Goal: Task Accomplishment & Management: Use online tool/utility

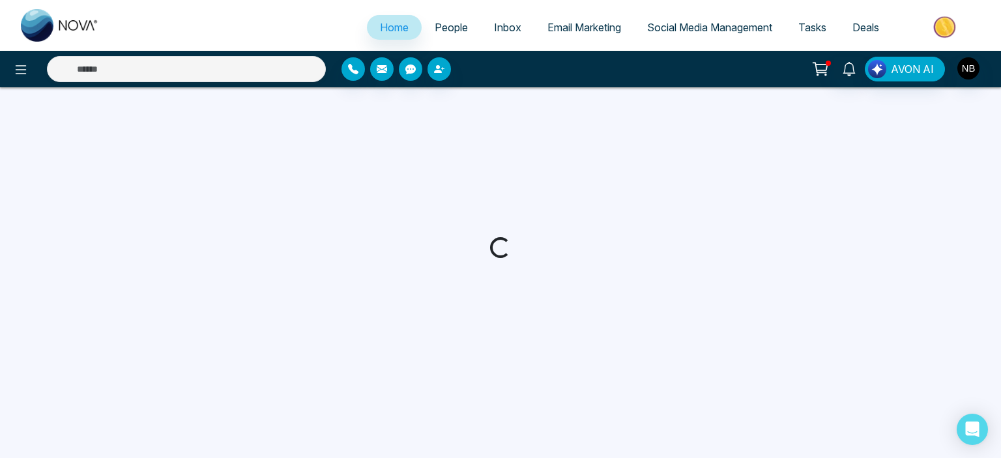
select select "*"
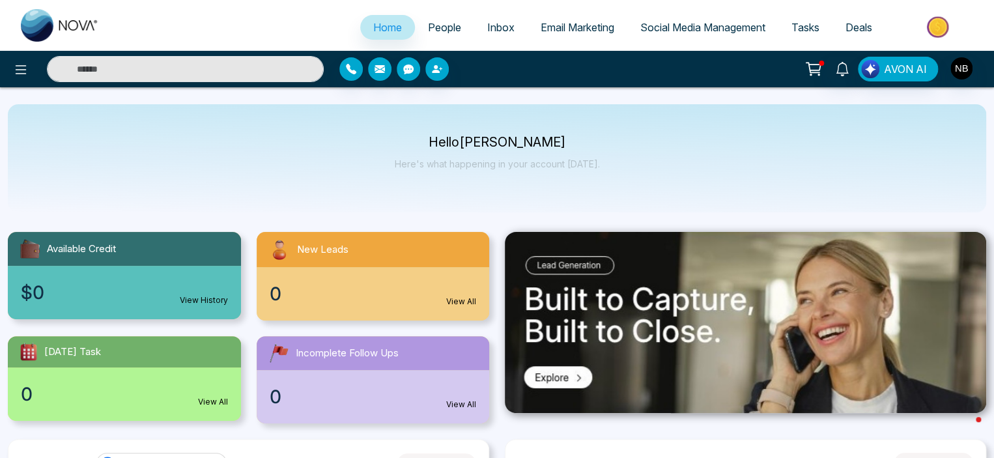
click at [697, 25] on span "Social Media Management" at bounding box center [703, 27] width 125 height 13
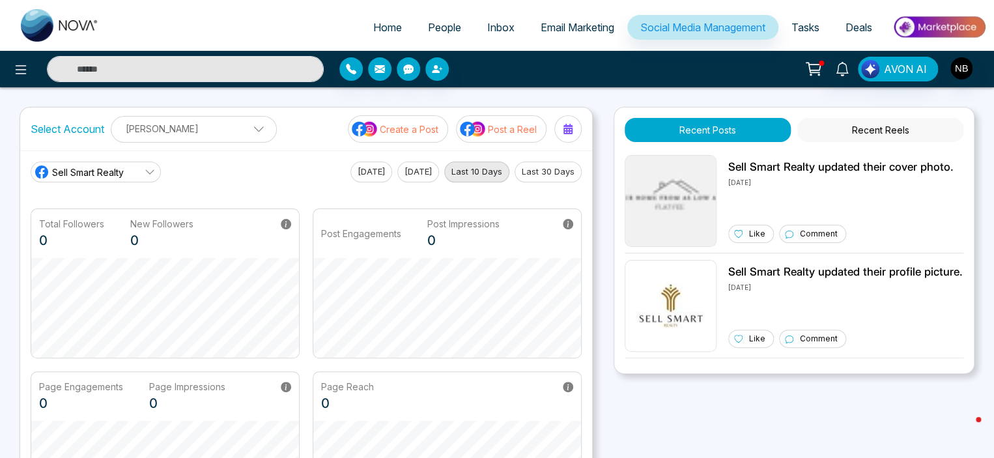
click at [509, 137] on button "Post a Reel" at bounding box center [501, 128] width 91 height 27
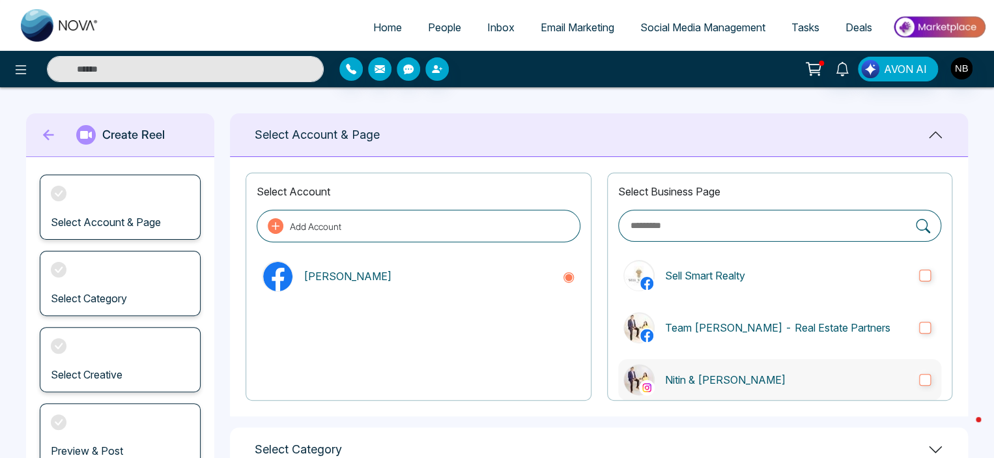
click at [663, 368] on label "Nitin & [PERSON_NAME]" at bounding box center [779, 380] width 323 height 42
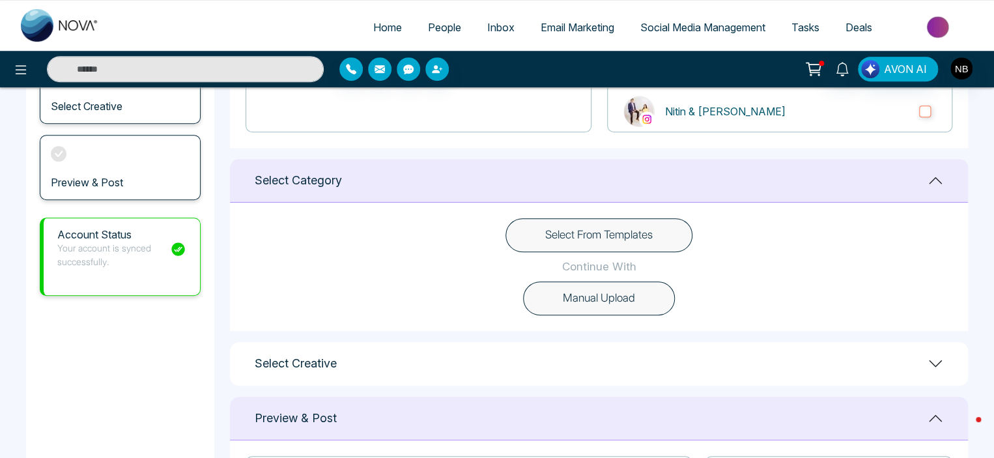
scroll to position [270, 0]
click at [605, 235] on button "Select From Templates" at bounding box center [599, 233] width 187 height 34
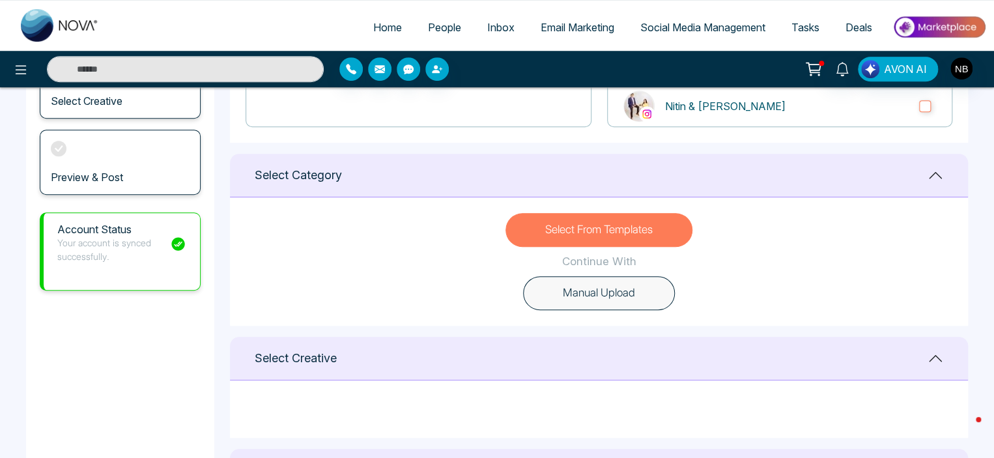
scroll to position [274, 0]
click at [596, 230] on button "Select From Templates" at bounding box center [599, 230] width 187 height 34
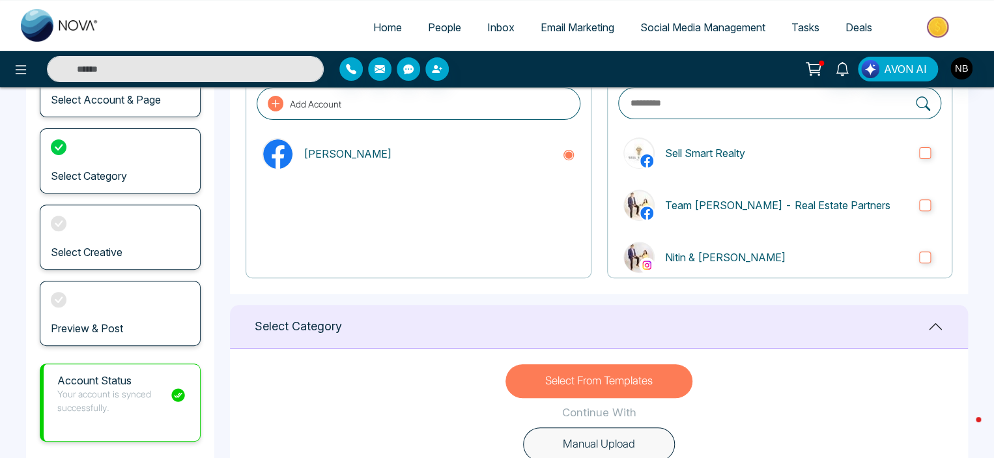
scroll to position [121, 0]
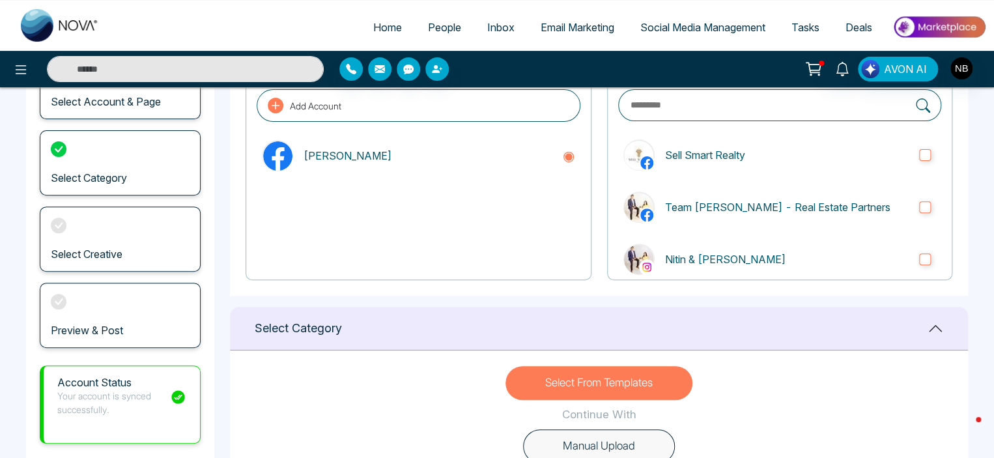
click at [128, 184] on div "Select Category" at bounding box center [120, 162] width 161 height 65
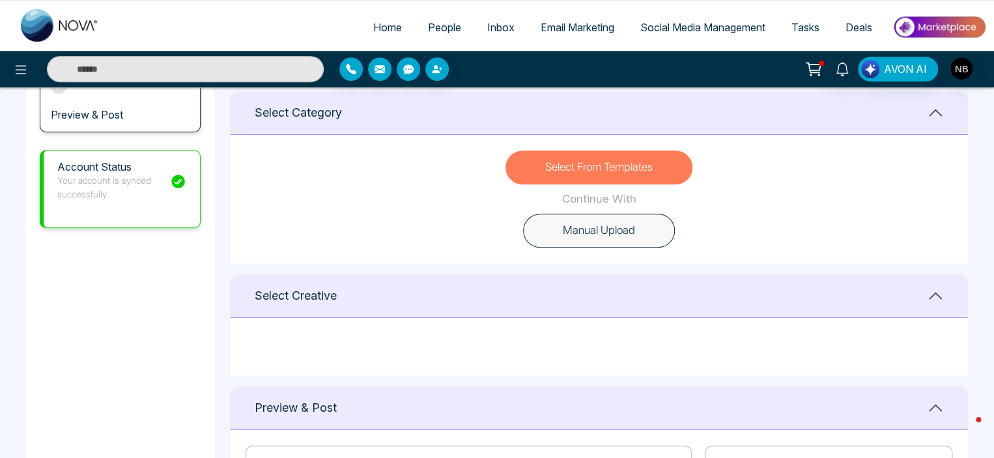
scroll to position [334, 0]
click at [618, 171] on button "Select From Templates" at bounding box center [599, 169] width 187 height 34
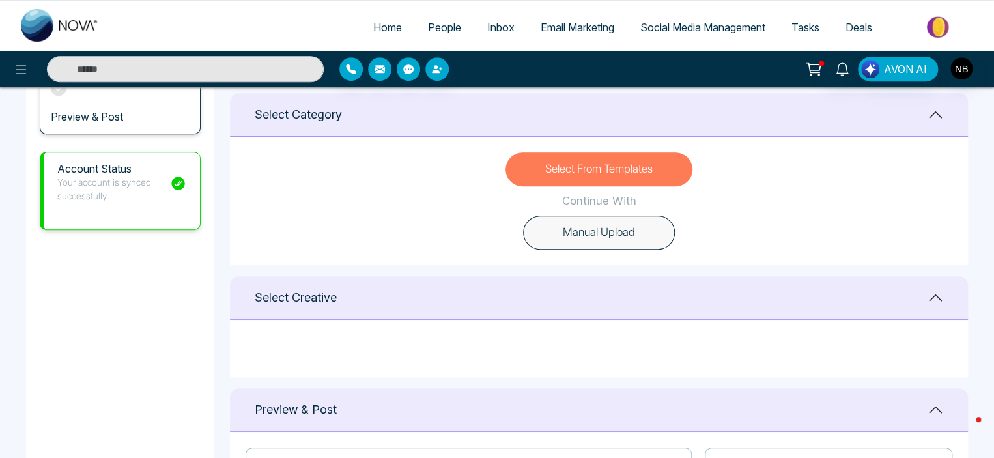
click at [618, 171] on button "Select From Templates" at bounding box center [599, 169] width 187 height 34
click at [481, 300] on div "Select Creative" at bounding box center [599, 298] width 738 height 44
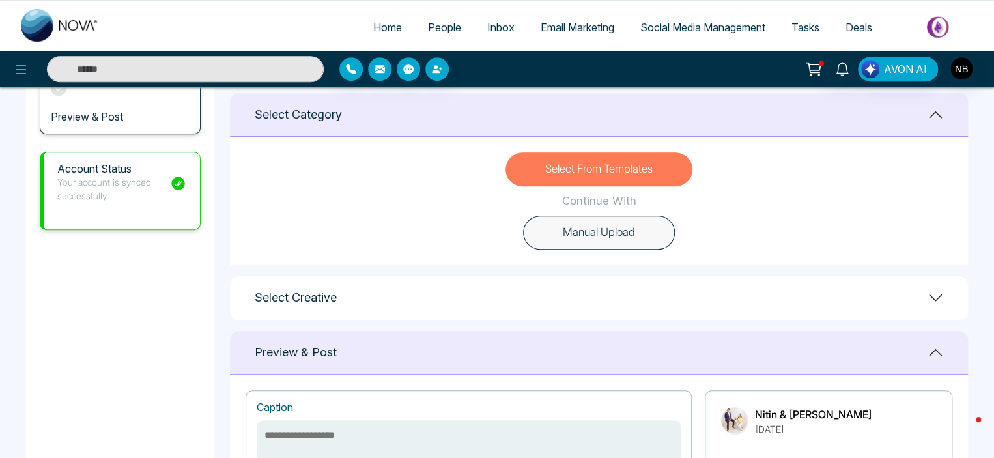
click at [481, 300] on div "Select Creative" at bounding box center [599, 298] width 738 height 44
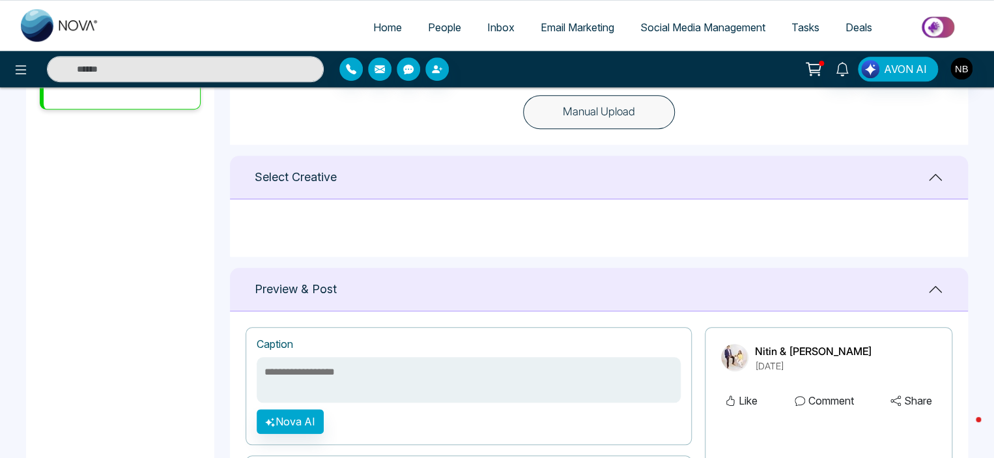
click at [482, 290] on div "Preview & Post" at bounding box center [599, 290] width 738 height 44
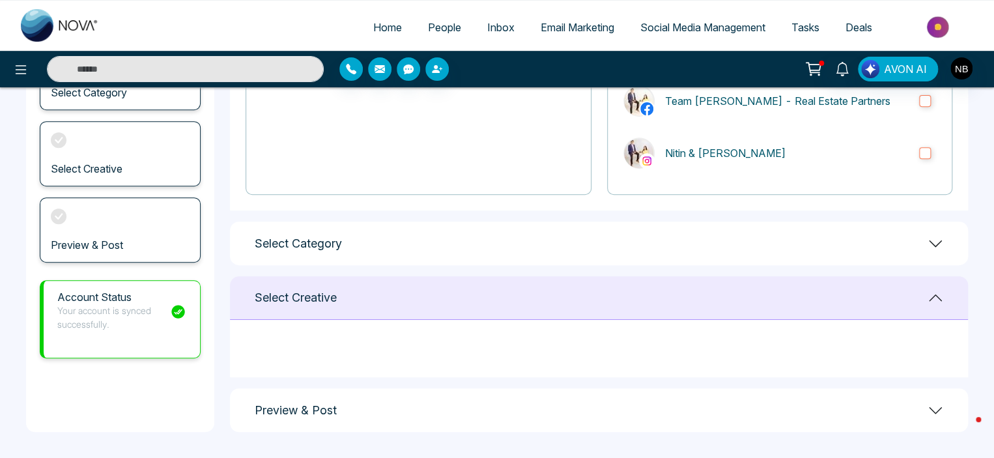
click at [433, 401] on div "Preview & Post" at bounding box center [599, 410] width 738 height 44
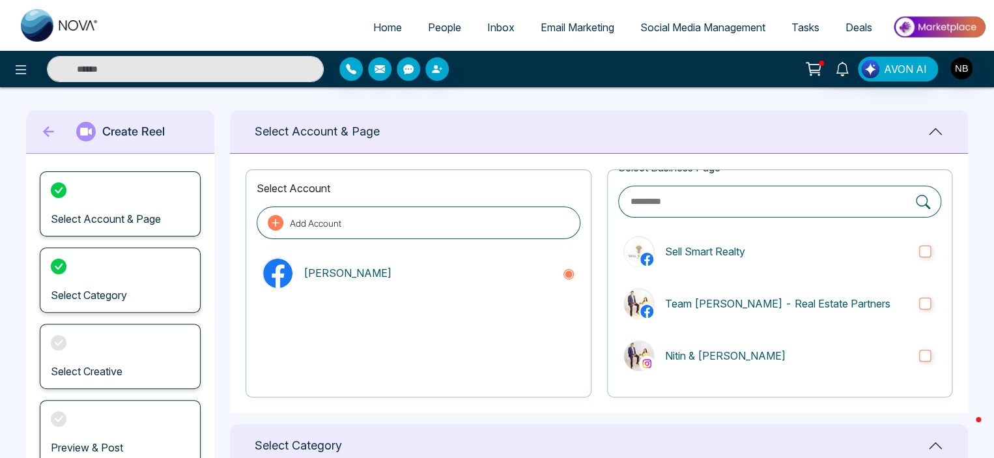
scroll to position [0, 0]
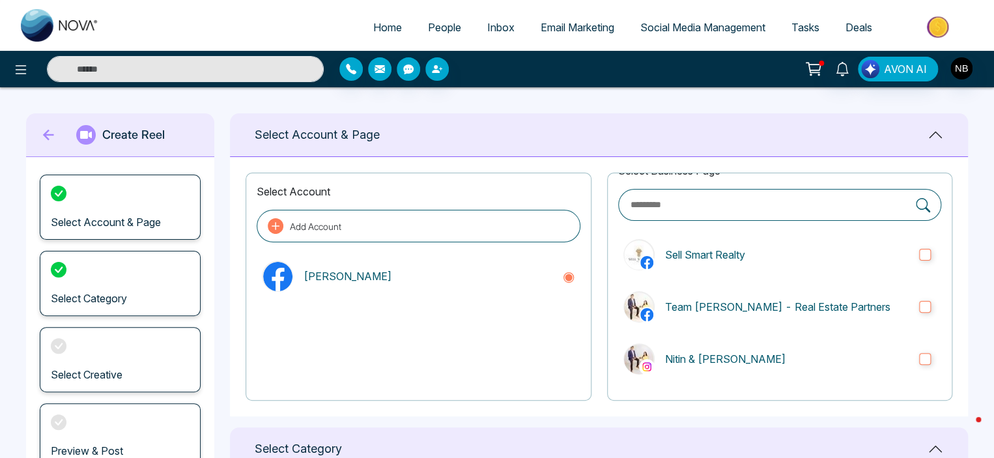
click at [575, 30] on span "Email Marketing" at bounding box center [578, 27] width 74 height 13
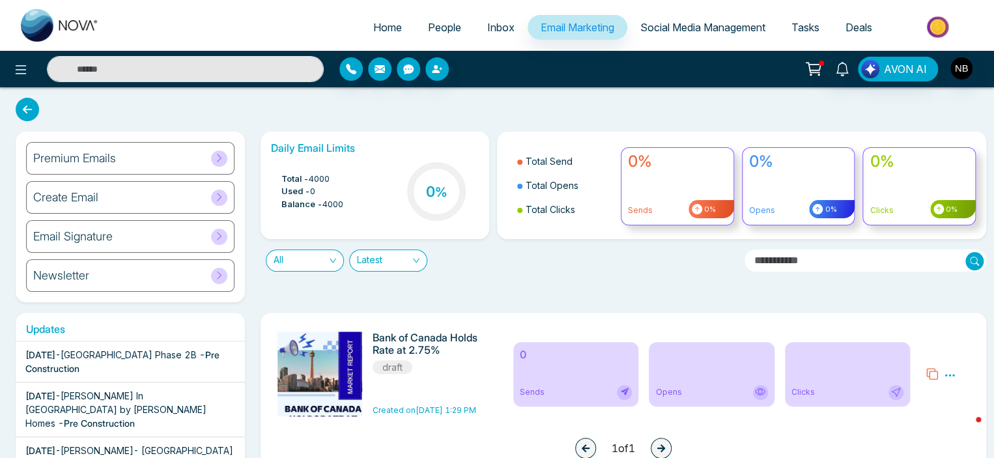
click at [716, 25] on span "Social Media Management" at bounding box center [703, 27] width 125 height 13
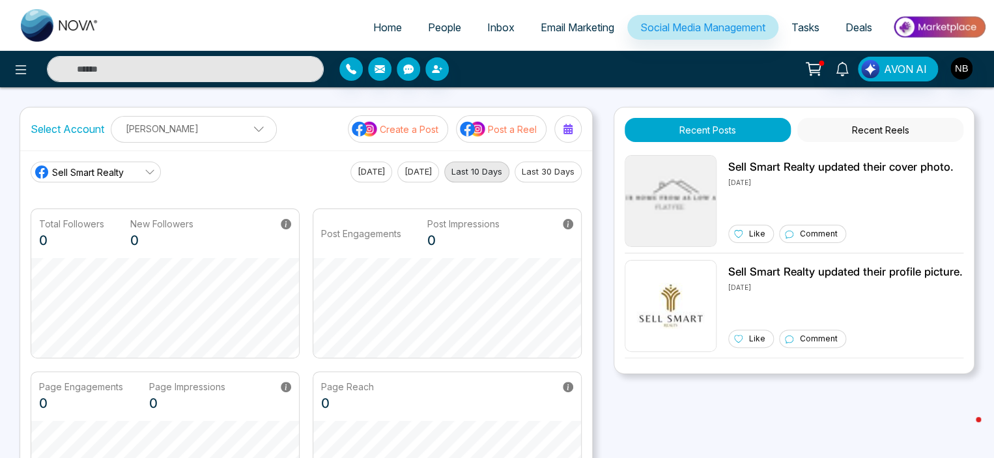
click at [506, 132] on p "Post a Reel" at bounding box center [512, 130] width 49 height 14
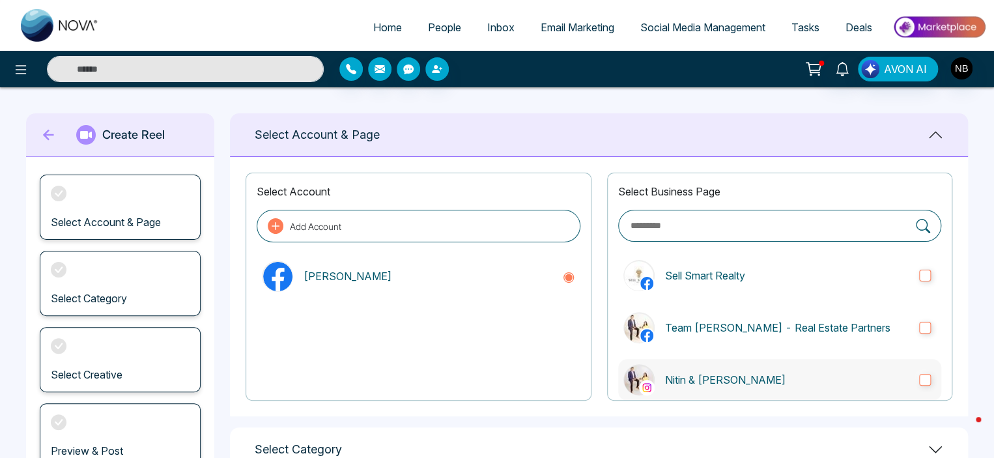
click at [702, 379] on p "Nitin & [PERSON_NAME]" at bounding box center [787, 380] width 244 height 16
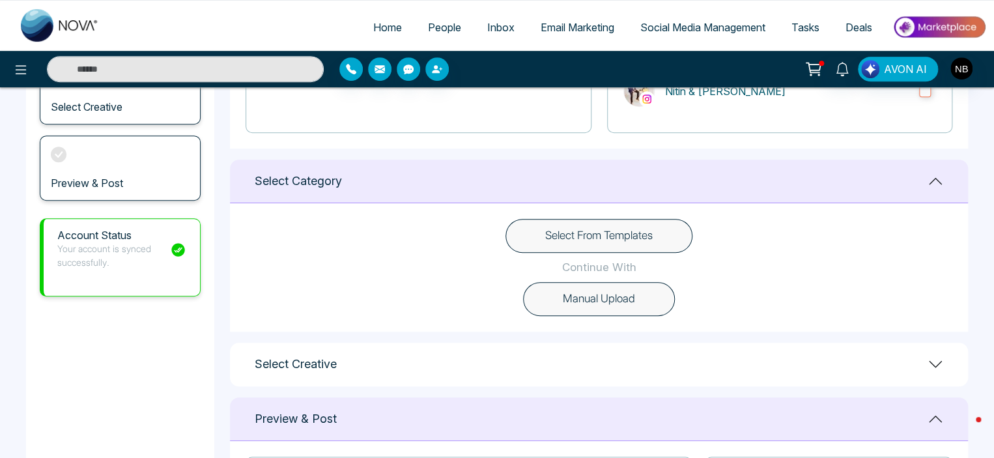
scroll to position [268, 0]
click at [547, 239] on button "Select From Templates" at bounding box center [599, 235] width 187 height 34
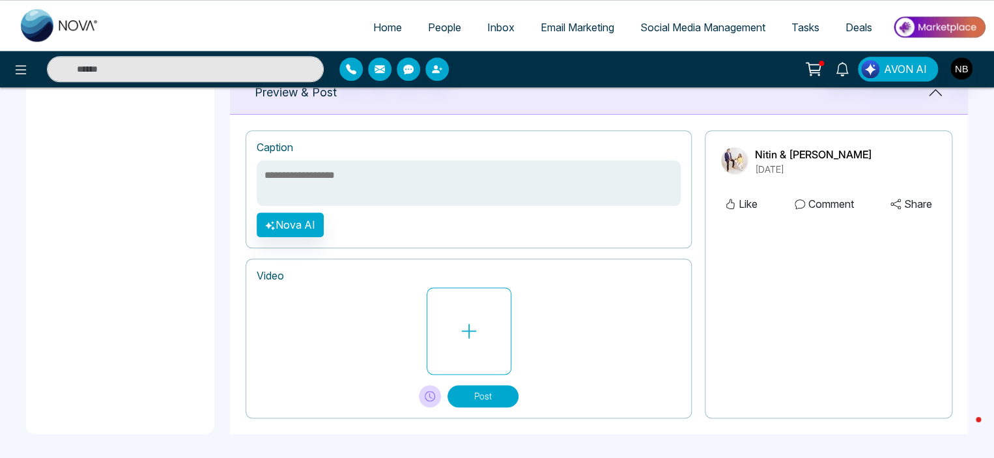
scroll to position [0, 0]
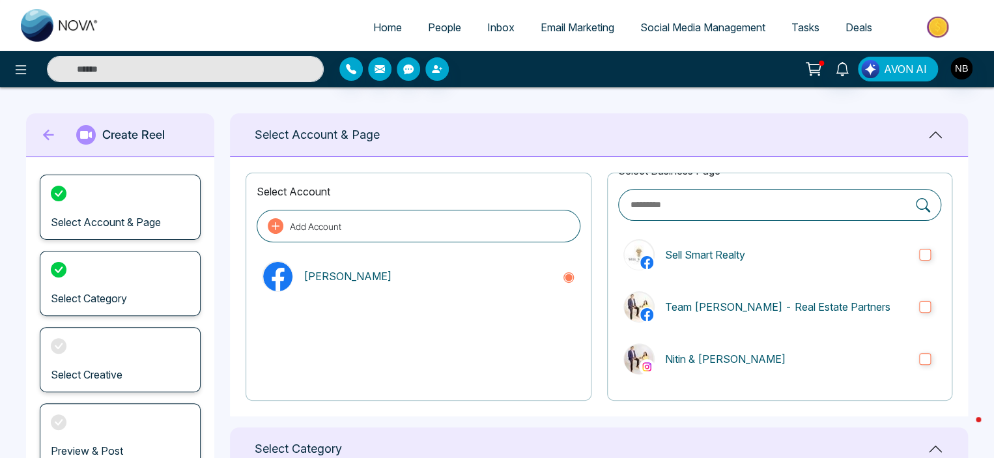
click at [885, 73] on span "AVON AI" at bounding box center [905, 69] width 43 height 16
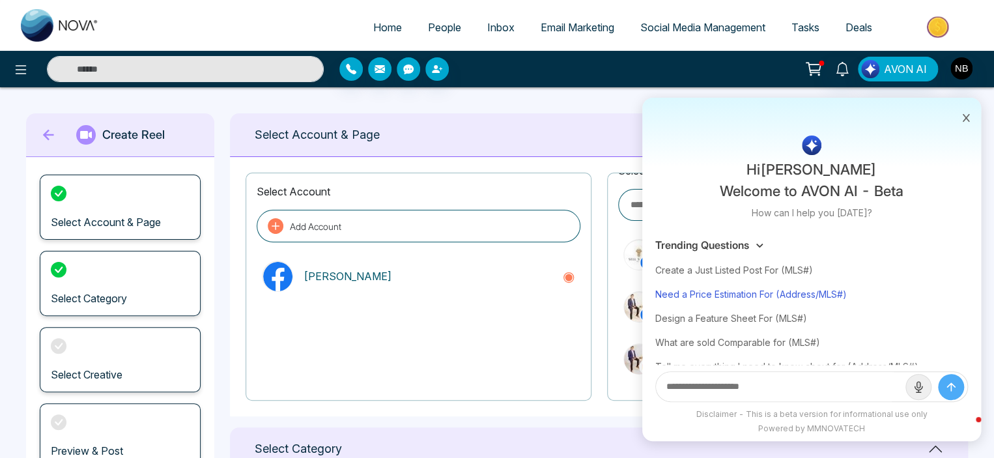
click at [719, 291] on div "Need a Price Estimation For (Address/MLS#)" at bounding box center [812, 294] width 313 height 24
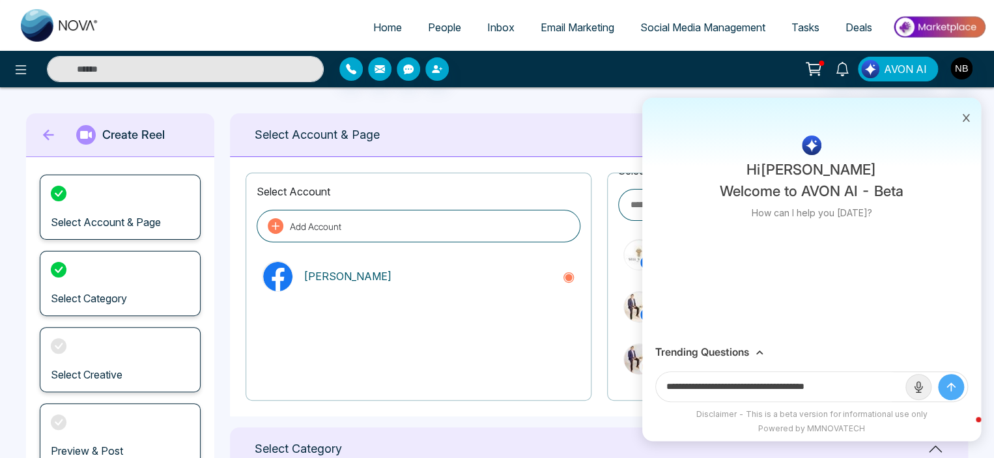
click at [721, 388] on input "**********" at bounding box center [781, 386] width 250 height 29
drag, startPoint x: 870, startPoint y: 386, endPoint x: 788, endPoint y: 386, distance: 81.5
click at [788, 386] on input "**********" at bounding box center [781, 386] width 250 height 29
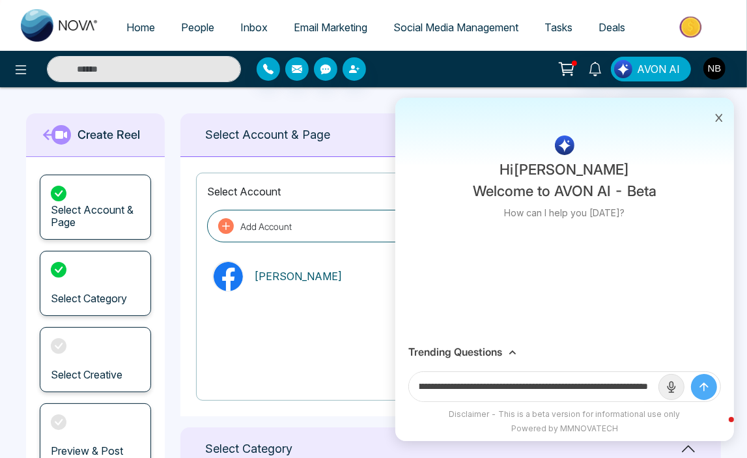
scroll to position [0, 94]
type input "**********"
click at [691, 374] on button "submit" at bounding box center [704, 387] width 26 height 26
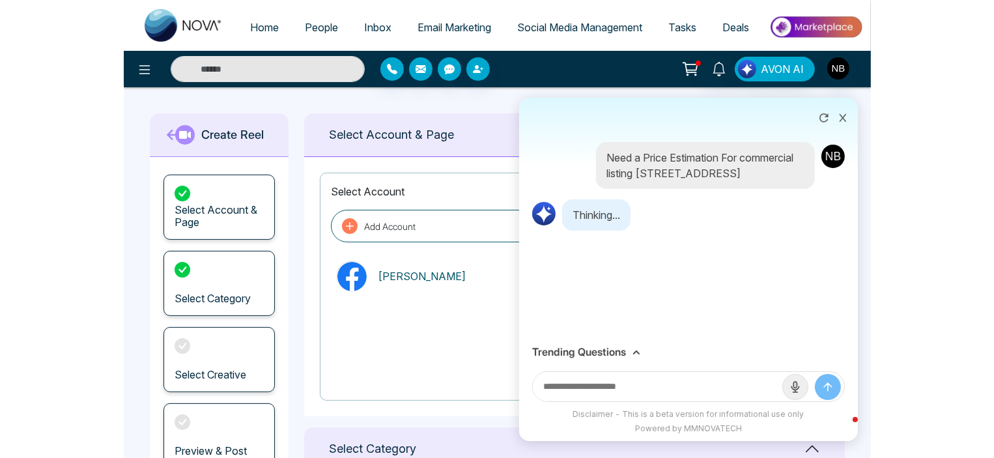
scroll to position [0, 0]
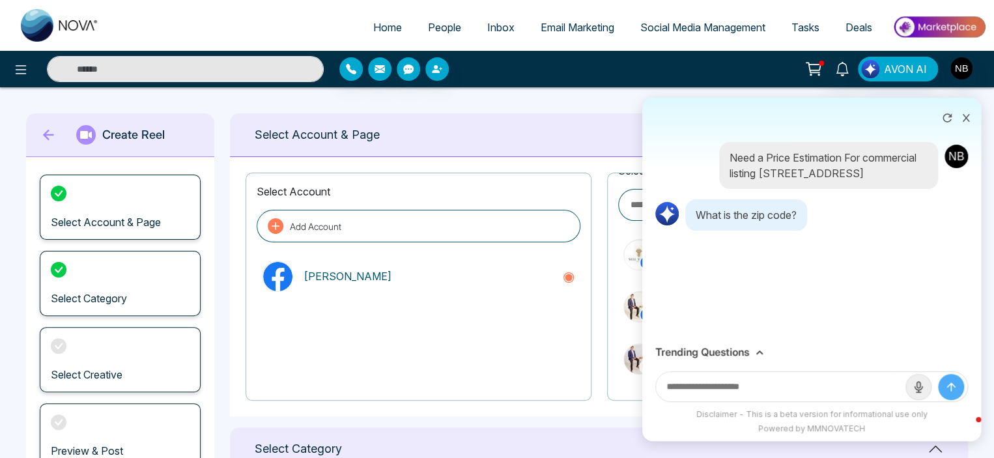
click at [723, 386] on input "text" at bounding box center [781, 386] width 250 height 29
paste input "*******"
type input "*******"
click at [938, 374] on button "submit" at bounding box center [951, 387] width 26 height 26
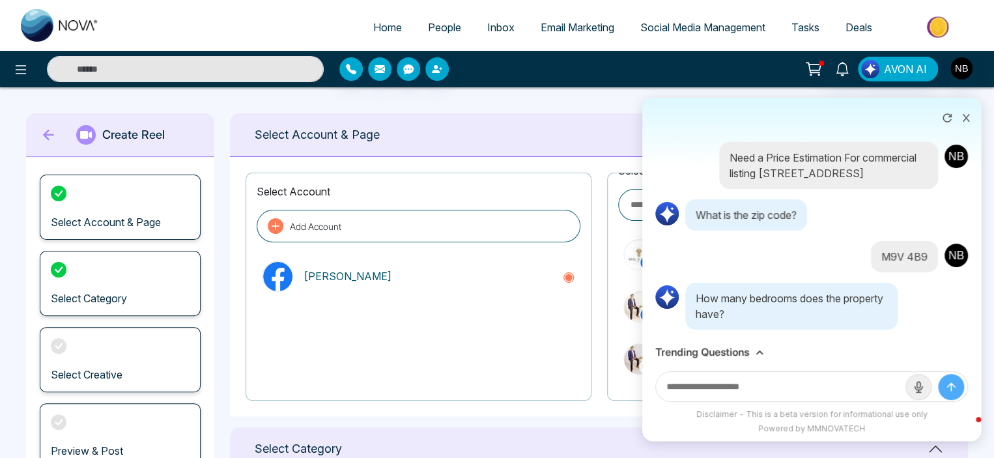
scroll to position [16, 0]
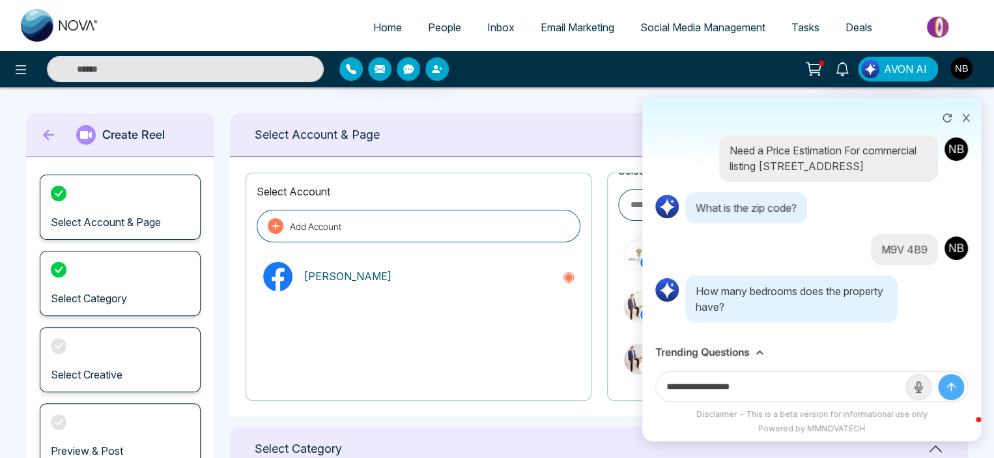
type input "**********"
click at [938, 374] on button "submit" at bounding box center [951, 387] width 26 height 26
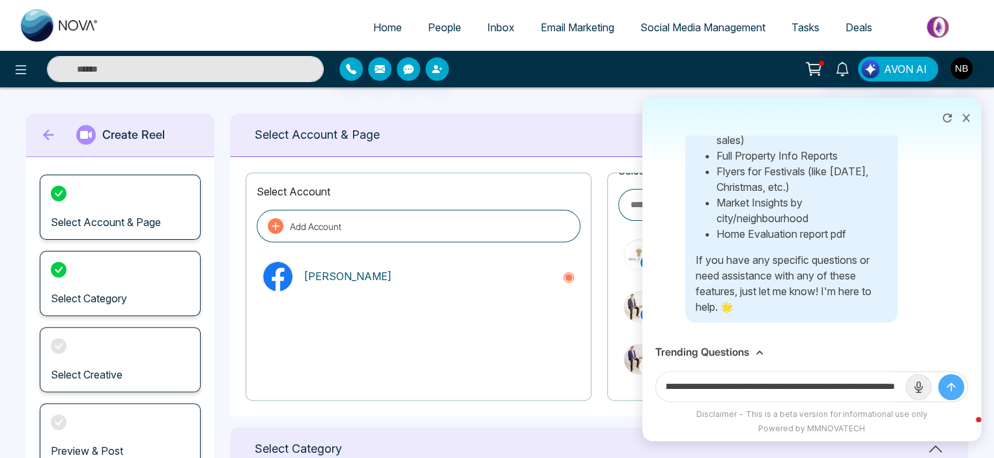
scroll to position [0, 152]
type input "**********"
click at [938, 374] on button "submit" at bounding box center [951, 387] width 26 height 26
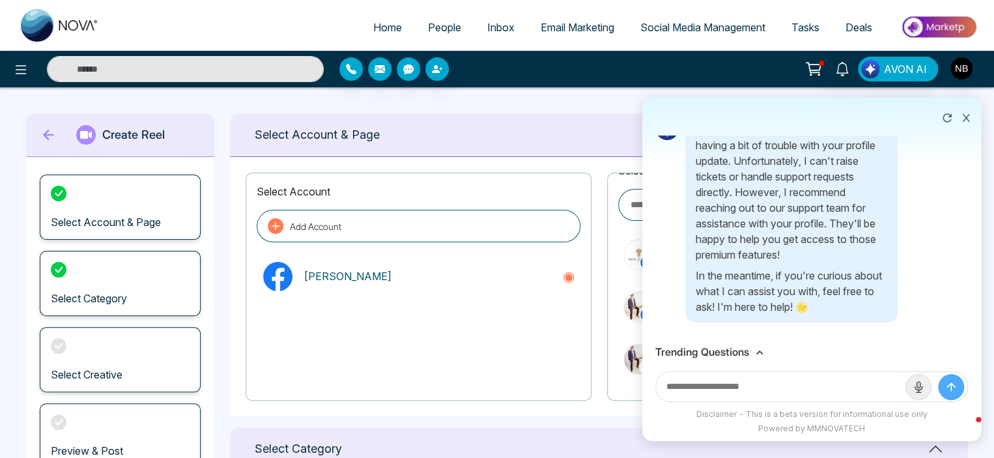
scroll to position [762, 0]
click at [592, 143] on div "Select Account & Page" at bounding box center [599, 135] width 738 height 44
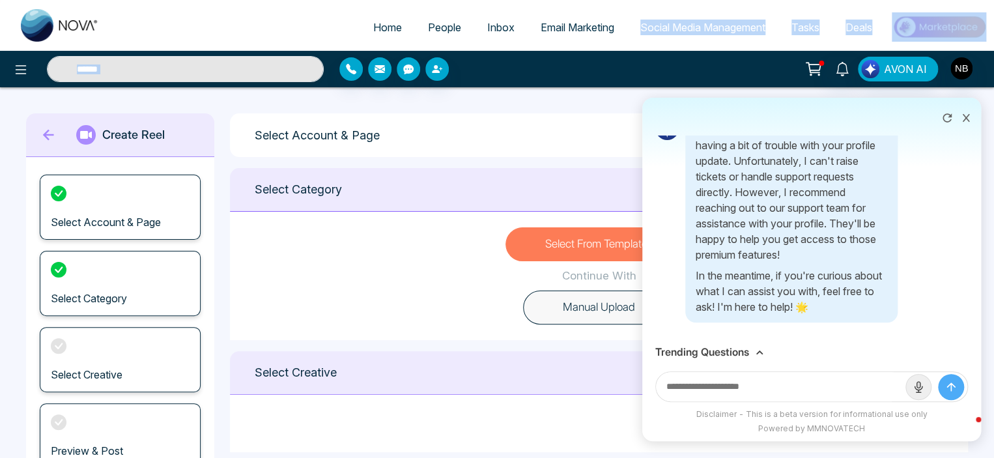
drag, startPoint x: 708, startPoint y: 102, endPoint x: 776, endPoint y: -79, distance: 193.4
click at [776, 0] on html "Home People Inbox Email Marketing Social Media Management Tasks Deals Need a Pr…" at bounding box center [497, 229] width 994 height 458
